Goal: Information Seeking & Learning: Find specific page/section

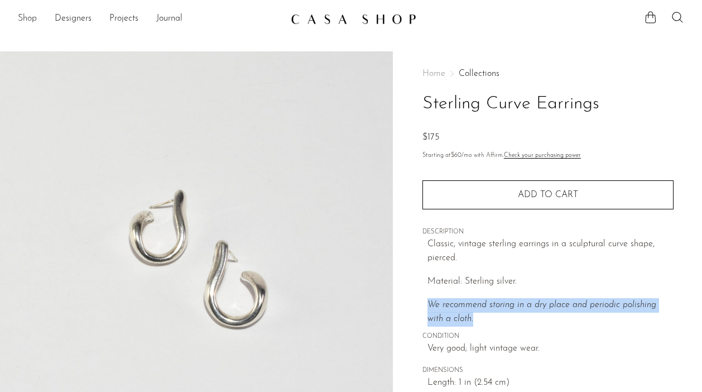
click at [29, 16] on link "Shop" at bounding box center [27, 19] width 19 height 15
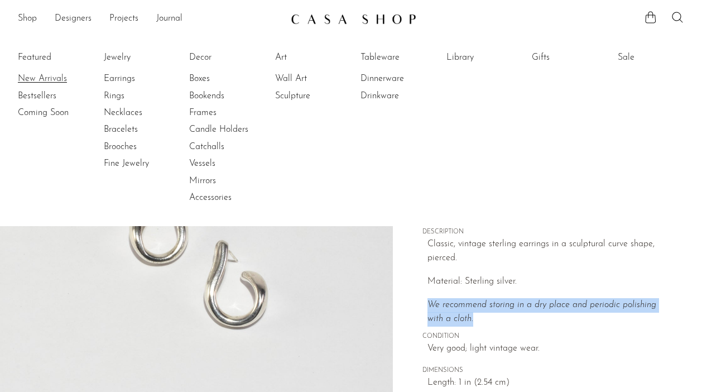
click at [43, 80] on link "New Arrivals" at bounding box center [60, 79] width 84 height 12
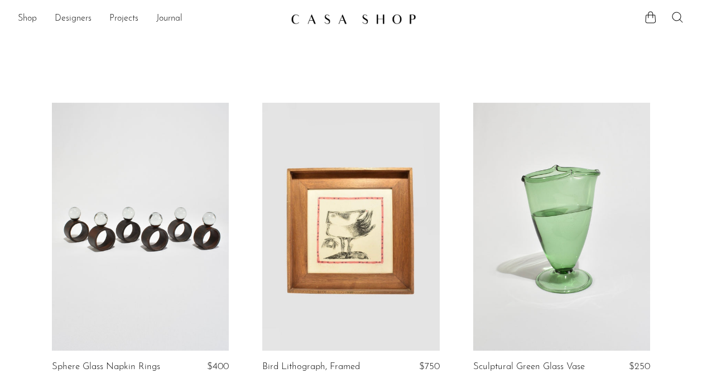
click at [675, 20] on icon at bounding box center [677, 17] width 13 height 13
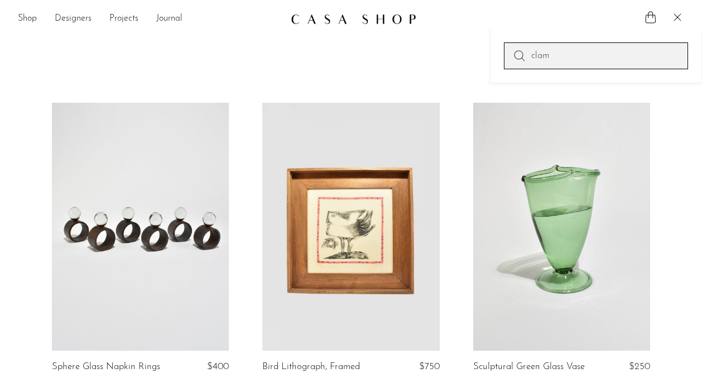
type input "clam"
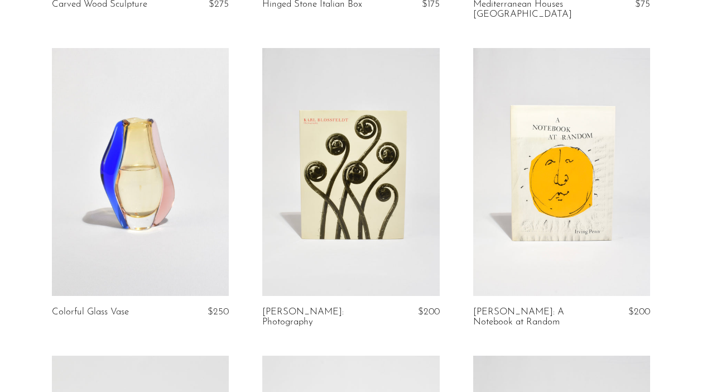
scroll to position [1281, 0]
